Goal: Transaction & Acquisition: Purchase product/service

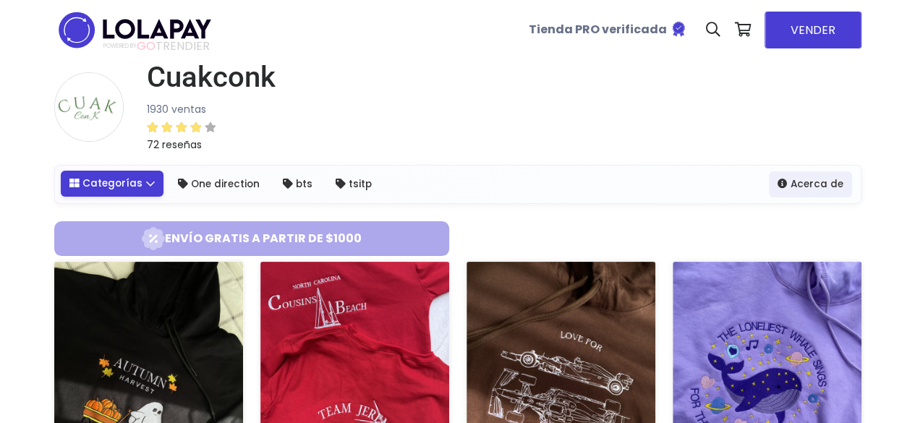
click at [124, 186] on link "Categorías" at bounding box center [112, 184] width 103 height 26
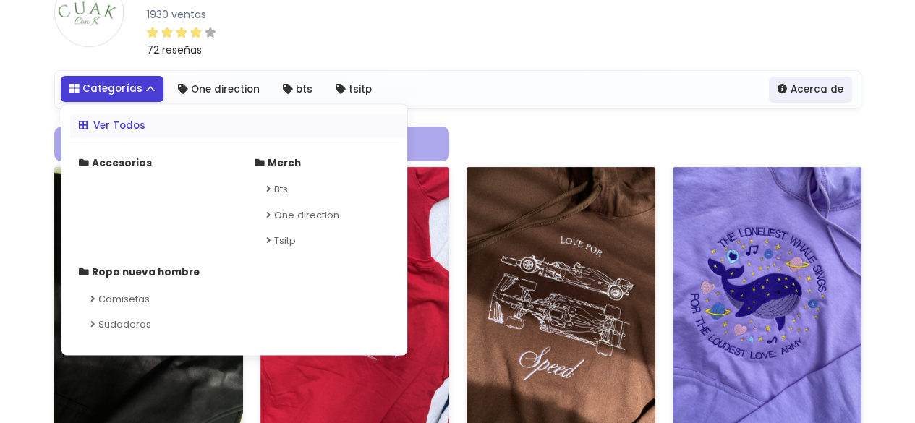
scroll to position [106, 0]
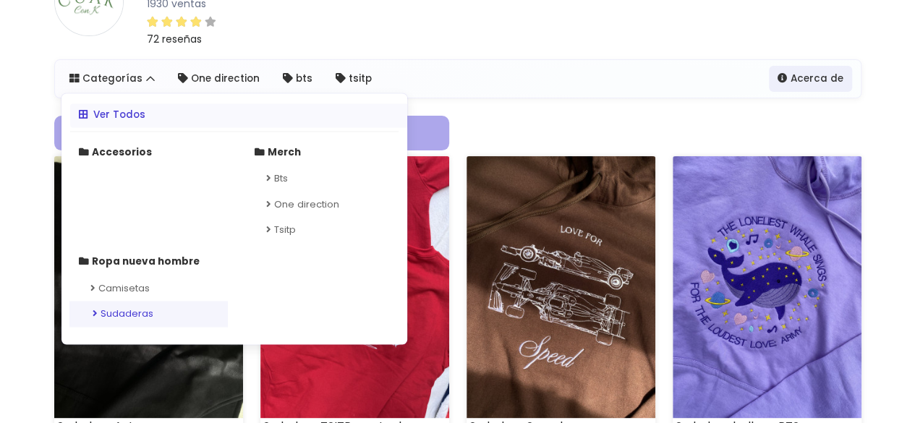
click at [124, 321] on link "Sudaderas" at bounding box center [148, 315] width 158 height 26
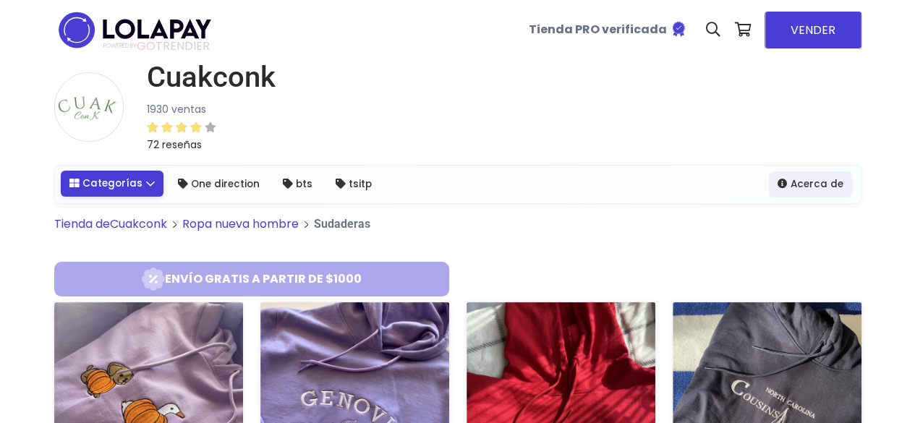
click at [145, 192] on link "Categorías" at bounding box center [112, 184] width 103 height 26
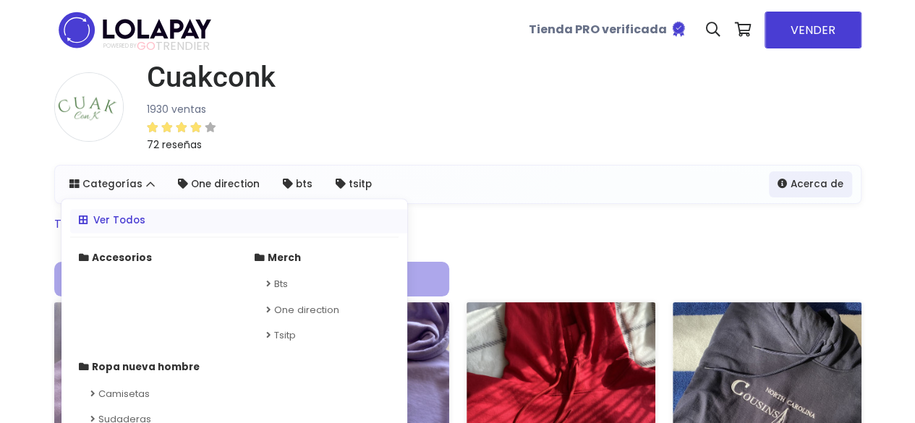
click at [388, 98] on div "Cuakconk 1930 ventas 72 reseñas" at bounding box center [457, 112] width 807 height 105
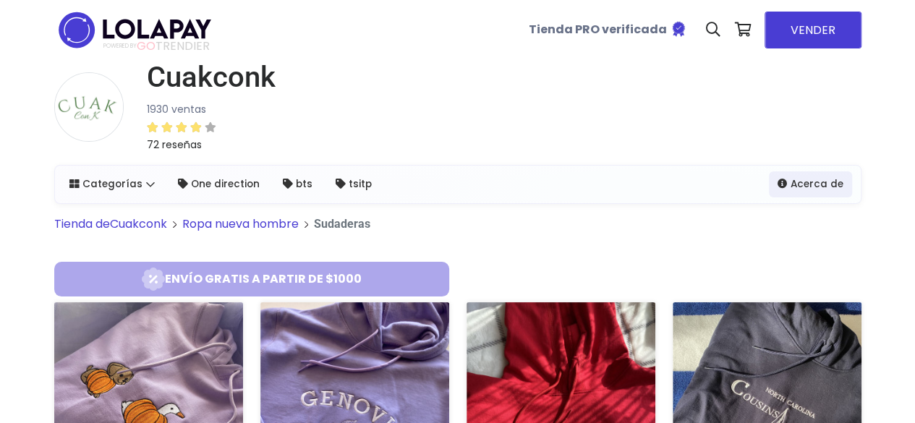
click at [144, 228] on link "Tienda de Cuakconk" at bounding box center [110, 224] width 113 height 17
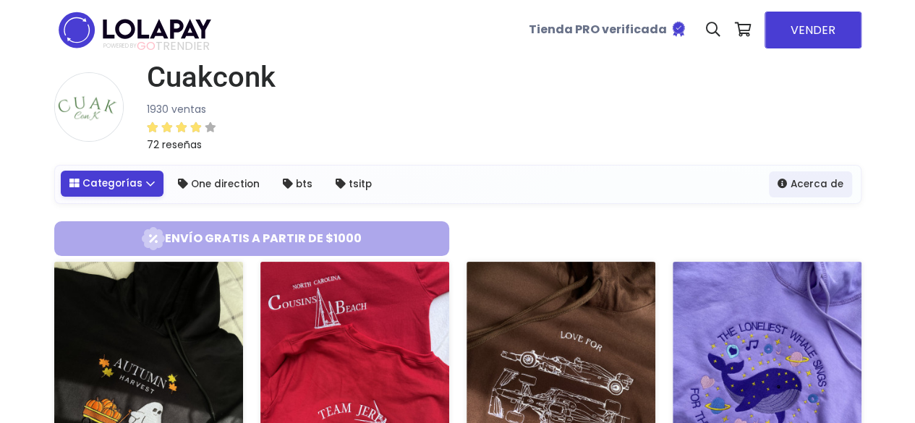
click at [139, 181] on link "Categorías" at bounding box center [112, 184] width 103 height 26
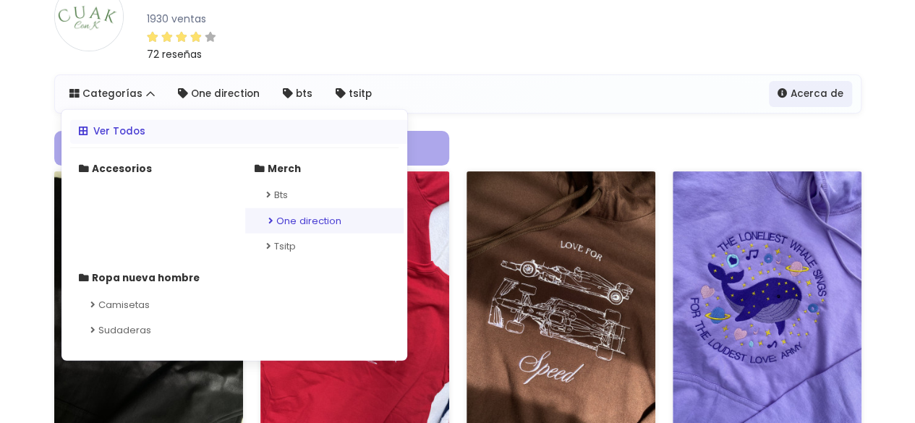
scroll to position [92, 0]
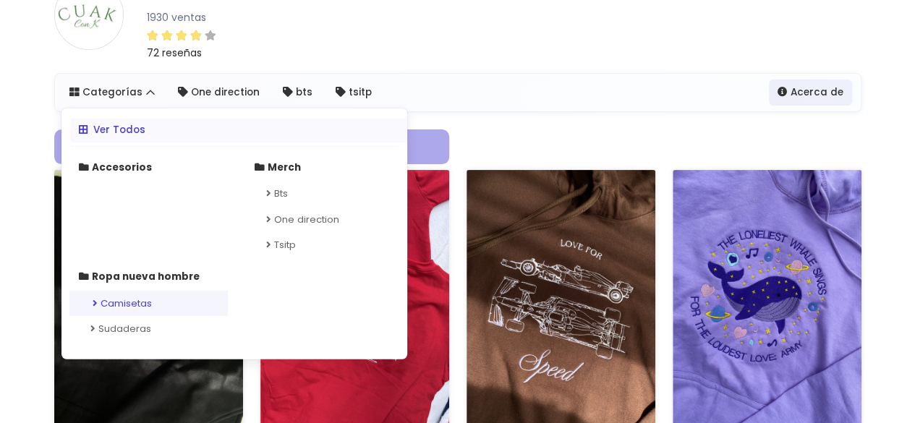
click at [162, 298] on link "Camisetas" at bounding box center [148, 303] width 158 height 26
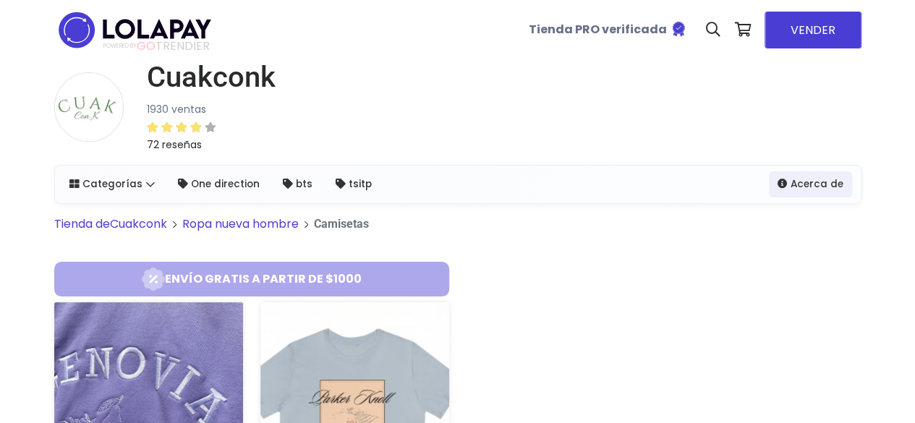
click at [178, 82] on h1 "Cuakconk" at bounding box center [211, 77] width 129 height 35
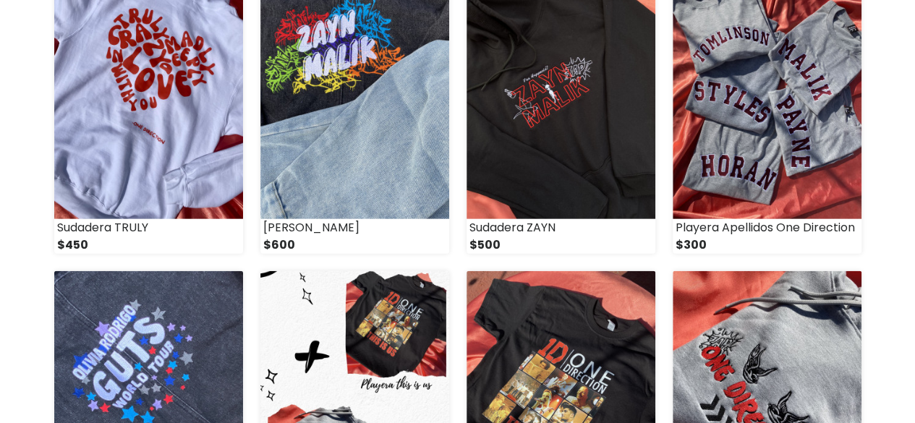
scroll to position [1564, 0]
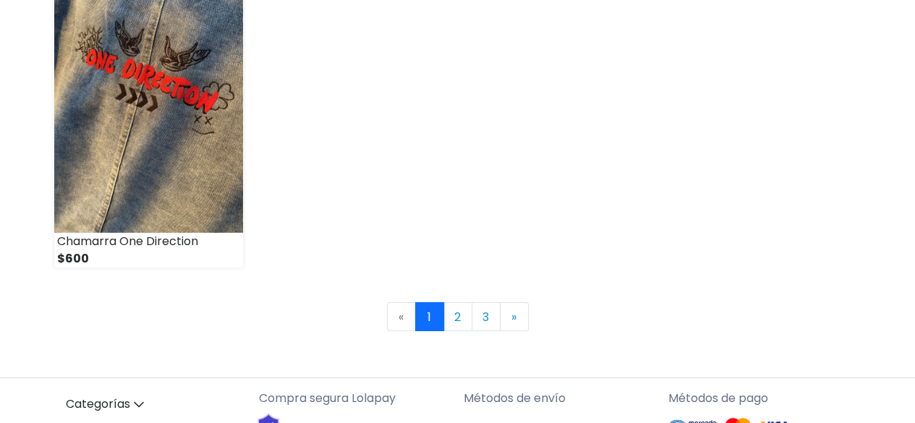
scroll to position [2177, 0]
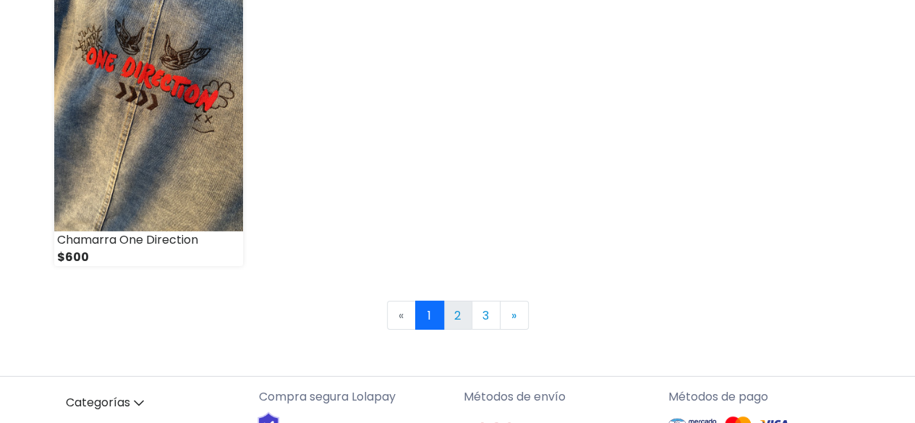
click at [463, 323] on link "2" at bounding box center [457, 315] width 29 height 29
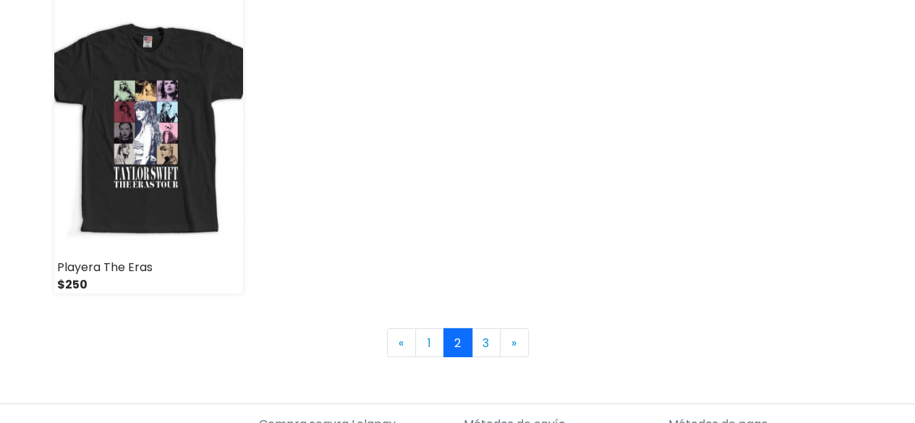
scroll to position [2150, 0]
click at [493, 334] on link "3" at bounding box center [486, 342] width 29 height 29
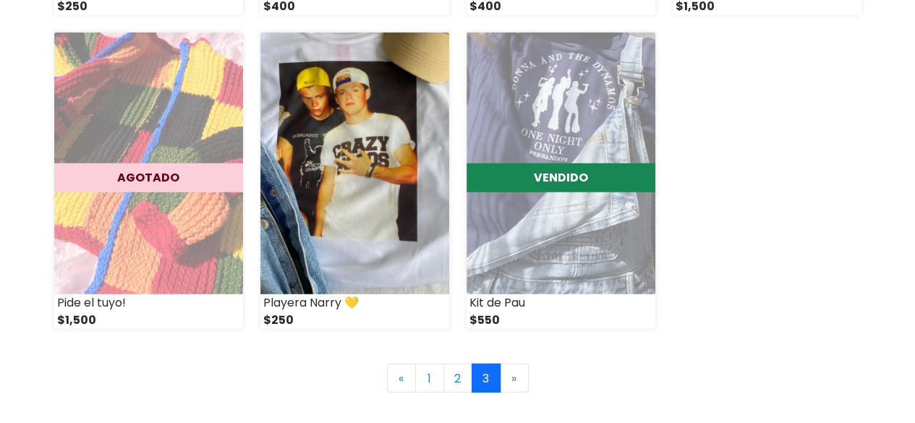
scroll to position [1810, 0]
